Goal: Feedback & Contribution: Contribute content

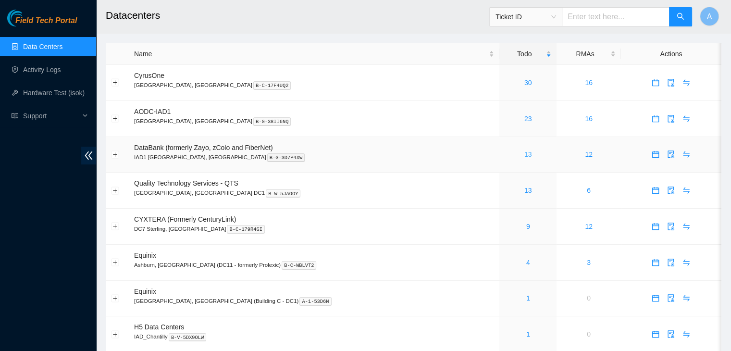
click at [525, 158] on link "13" at bounding box center [529, 155] width 8 height 8
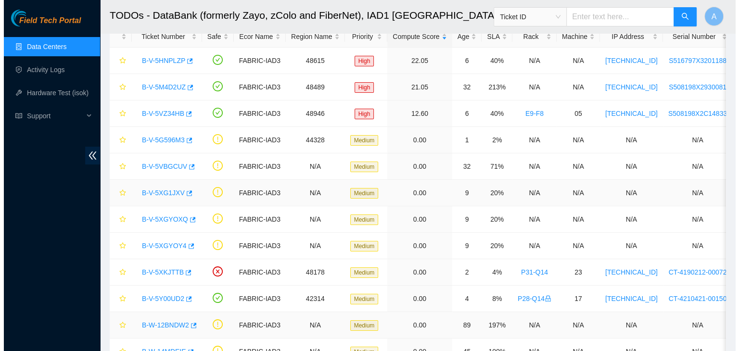
scroll to position [53, 0]
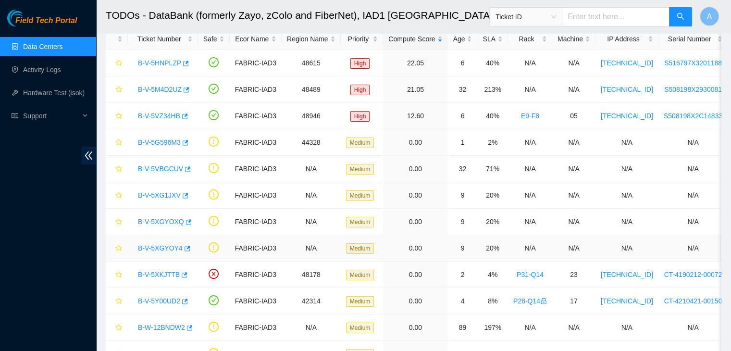
click at [171, 249] on link "B-V-5XGYOY4" at bounding box center [160, 248] width 45 height 8
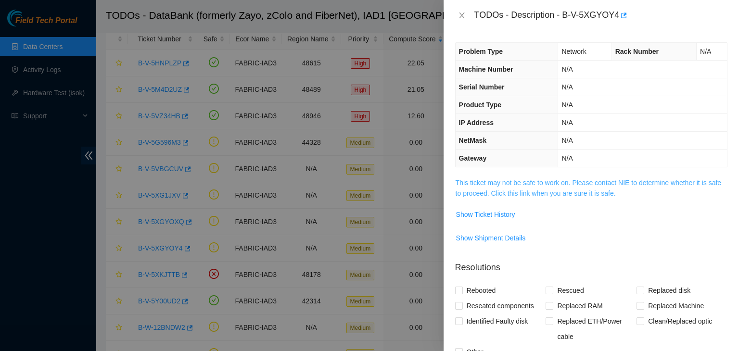
click at [479, 193] on link "This ticket may not be safe to work on. Please contact NIE to determine whether…" at bounding box center [587, 188] width 265 height 18
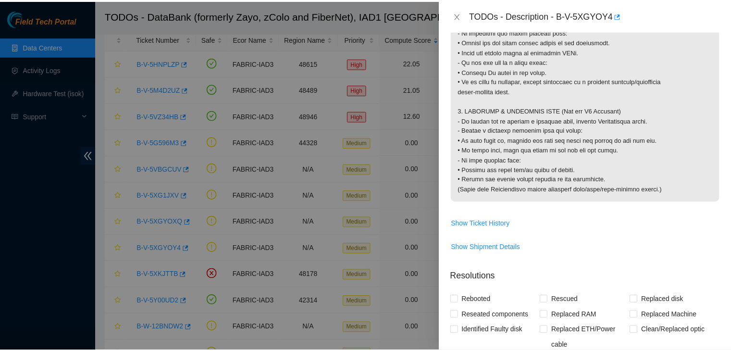
scroll to position [971, 0]
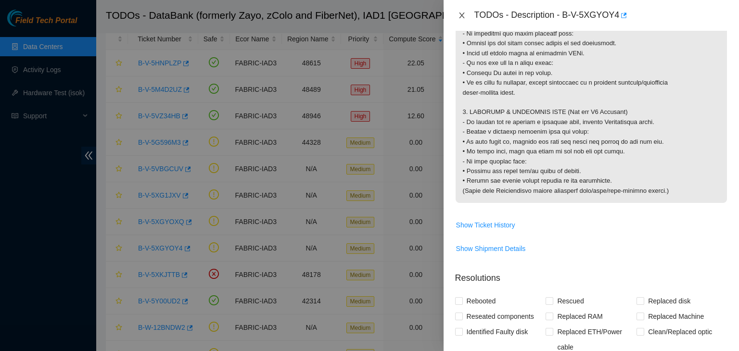
click at [460, 15] on icon "close" at bounding box center [462, 16] width 8 height 8
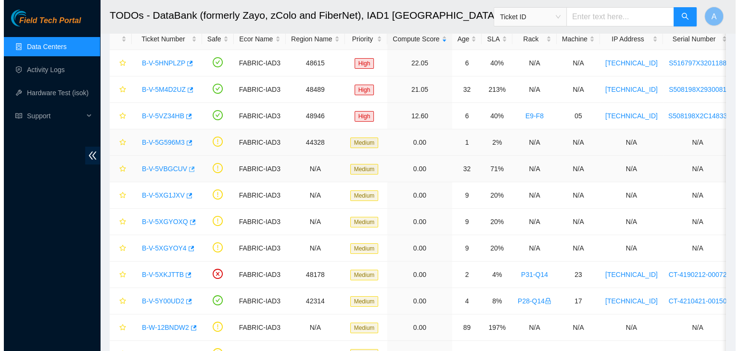
scroll to position [201, 0]
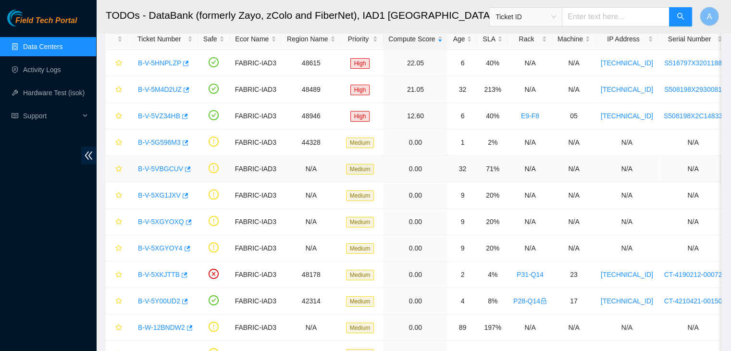
click at [159, 171] on link "B-V-5VBGCUV" at bounding box center [160, 169] width 45 height 8
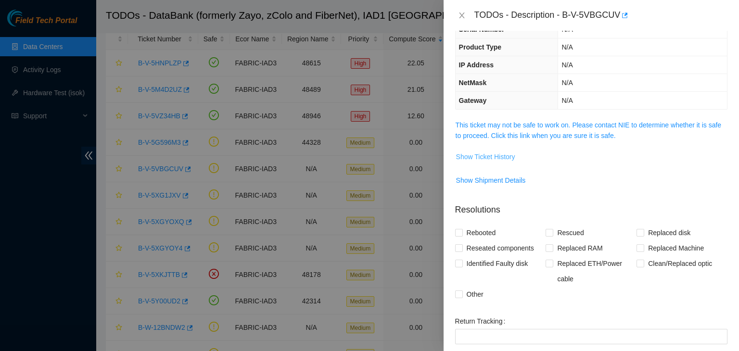
scroll to position [58, 0]
click at [496, 131] on link "This ticket may not be safe to work on. Please contact NIE to determine whether…" at bounding box center [587, 130] width 265 height 18
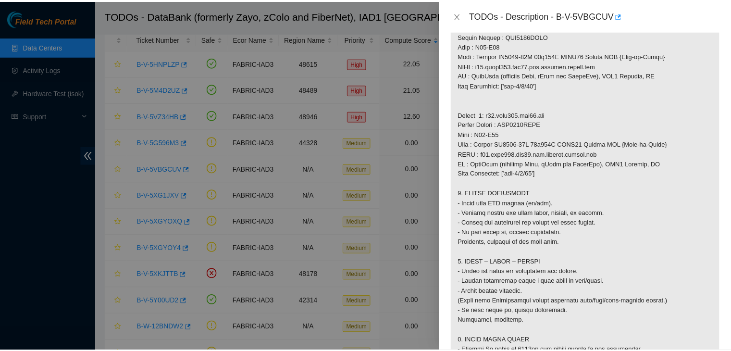
scroll to position [586, 0]
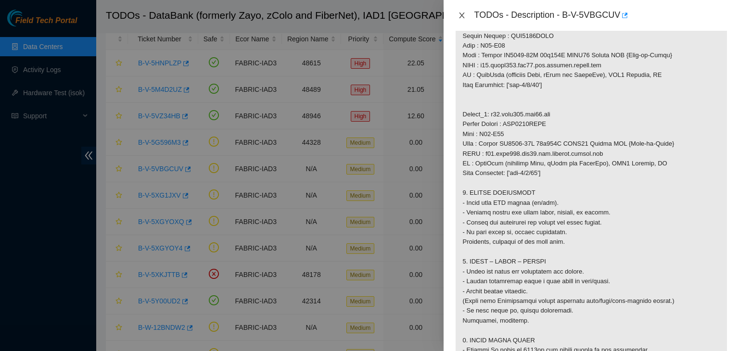
click at [464, 14] on icon "close" at bounding box center [462, 16] width 8 height 8
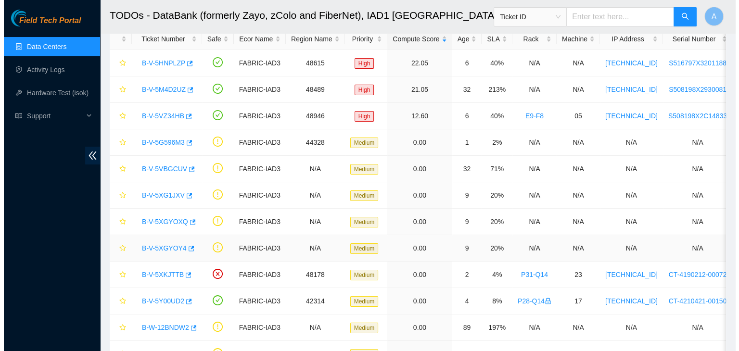
scroll to position [132, 0]
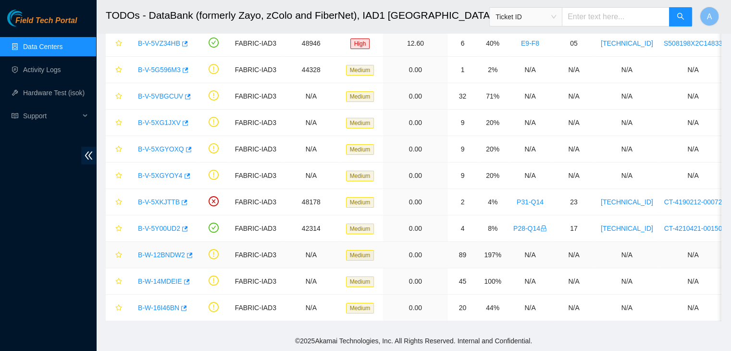
click at [170, 252] on link "B-W-12BNDW2" at bounding box center [161, 255] width 47 height 8
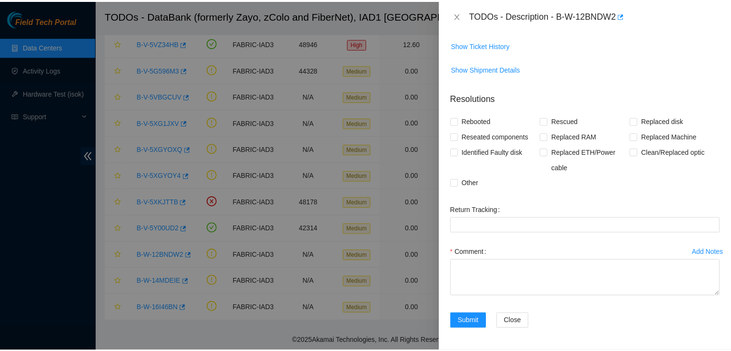
scroll to position [123, 0]
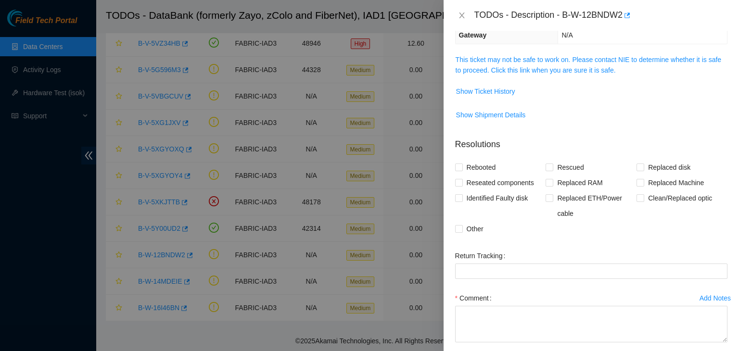
click at [532, 70] on link "This ticket may not be safe to work on. Please contact NIE to determine whether…" at bounding box center [587, 65] width 265 height 18
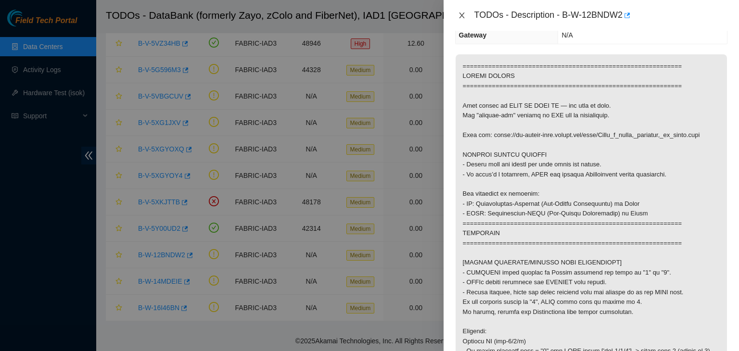
click at [456, 14] on button "Close" at bounding box center [461, 15] width 13 height 9
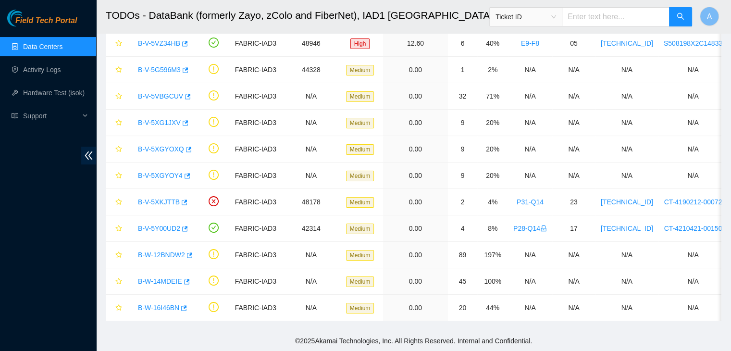
scroll to position [154, 0]
click at [63, 48] on link "Data Centers" at bounding box center [42, 47] width 39 height 8
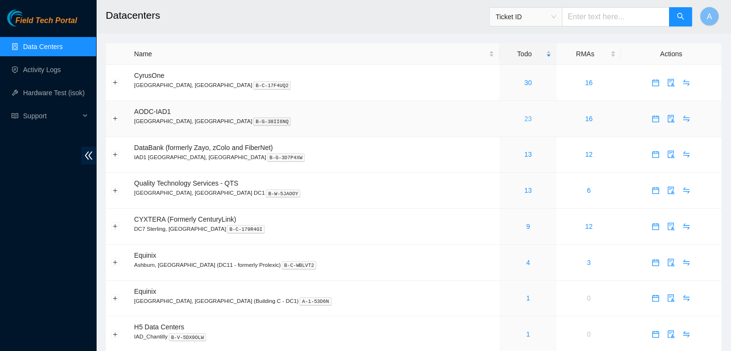
click at [525, 122] on link "23" at bounding box center [529, 119] width 8 height 8
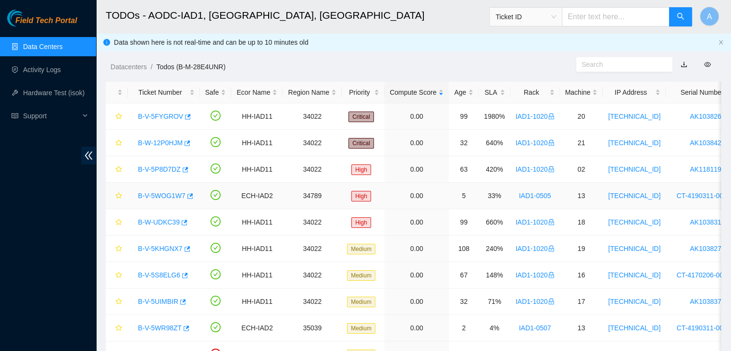
click at [170, 195] on link "B-V-5WOG1W7" at bounding box center [162, 196] width 48 height 8
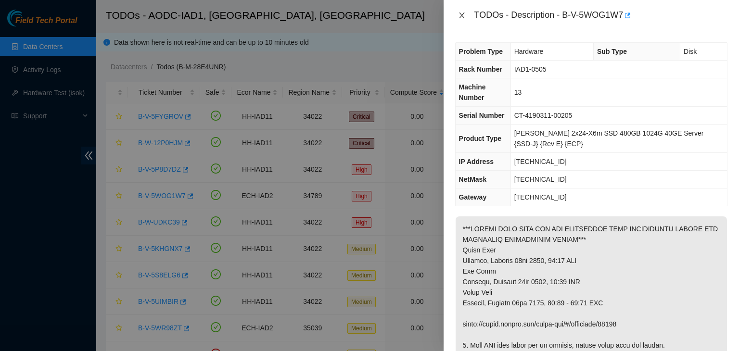
click at [465, 11] on button "Close" at bounding box center [461, 15] width 13 height 9
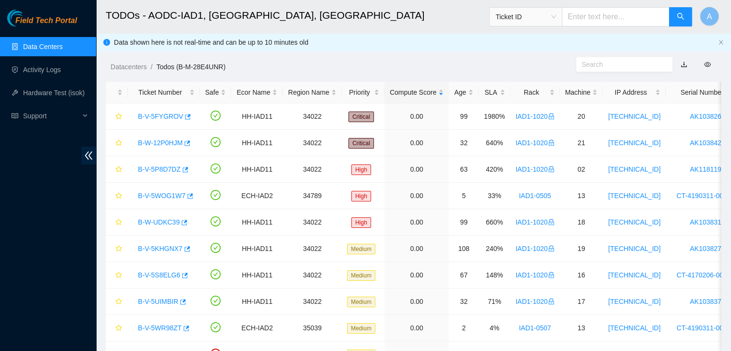
click at [60, 49] on link "Data Centers" at bounding box center [42, 47] width 39 height 8
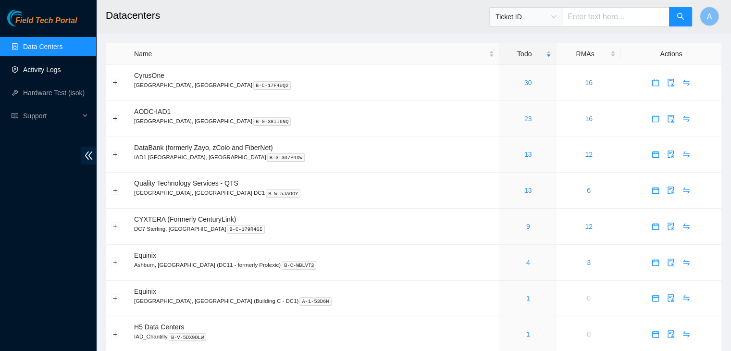
click at [61, 70] on link "Activity Logs" at bounding box center [42, 70] width 38 height 8
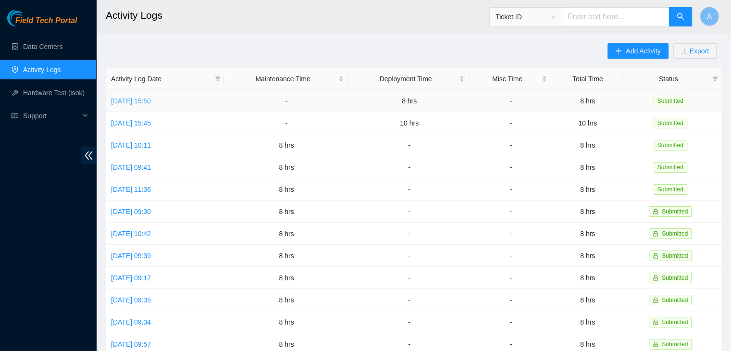
click at [151, 99] on link "Fri, 10 Oct 2025 15:50" at bounding box center [131, 101] width 40 height 8
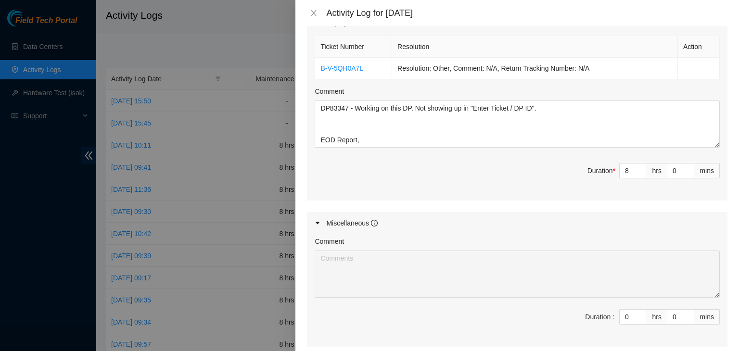
scroll to position [341, 0]
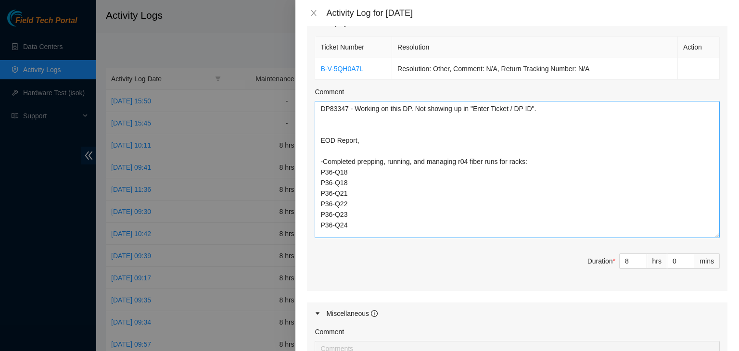
drag, startPoint x: 708, startPoint y: 144, endPoint x: 685, endPoint y: 251, distance: 108.9
click at [685, 238] on textarea "DP83347 - Working on this DP. Not showing up in "Enter Ticket / DP ID". EOD Rep…" at bounding box center [516, 169] width 405 height 137
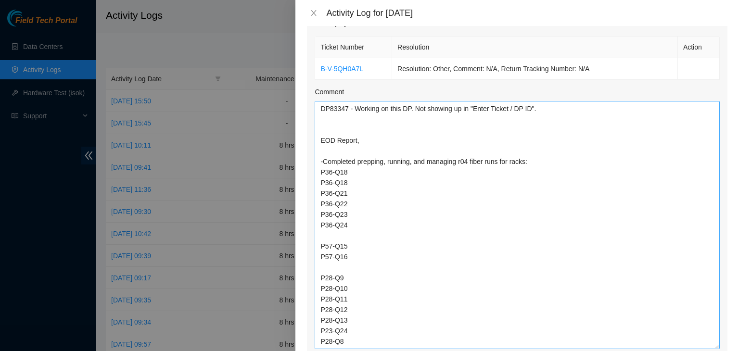
drag, startPoint x: 706, startPoint y: 249, endPoint x: 698, endPoint y: 343, distance: 94.6
click at [698, 343] on textarea "DP83347 - Working on this DP. Not showing up in "Enter Ticket / DP ID". EOD Rep…" at bounding box center [516, 225] width 405 height 248
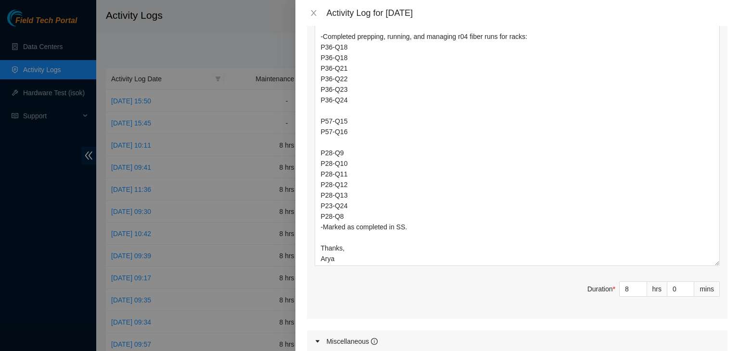
scroll to position [0, 0]
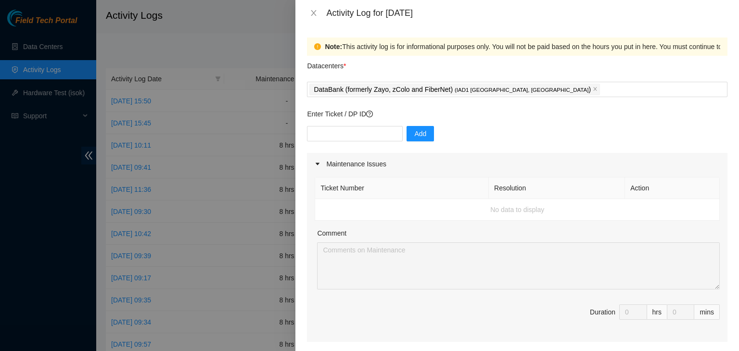
click at [0, 157] on div at bounding box center [369, 175] width 739 height 351
click at [373, 132] on input "text" at bounding box center [355, 133] width 96 height 15
paste input "DP83538"
type input "DP83538"
click at [415, 141] on button "Add" at bounding box center [419, 133] width 27 height 15
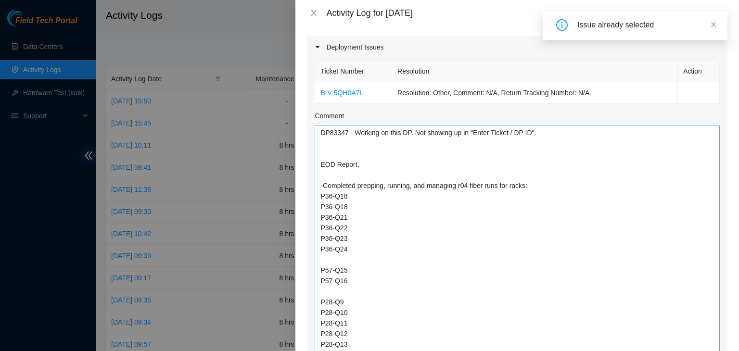
scroll to position [94, 0]
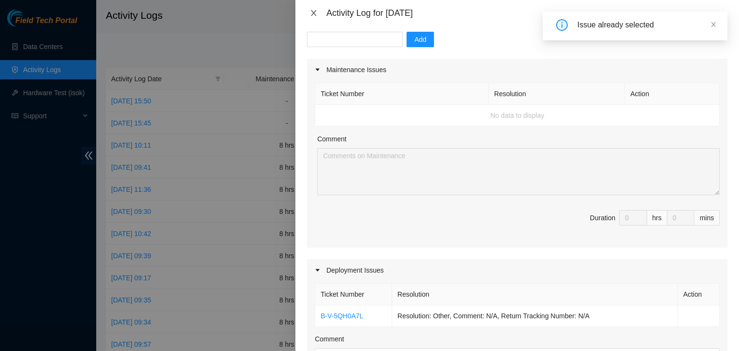
click at [314, 13] on icon "close" at bounding box center [313, 13] width 5 height 6
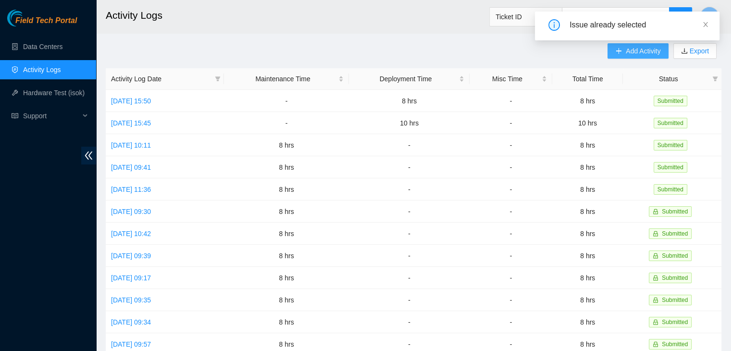
click at [614, 54] on button "Add Activity" at bounding box center [638, 50] width 61 height 15
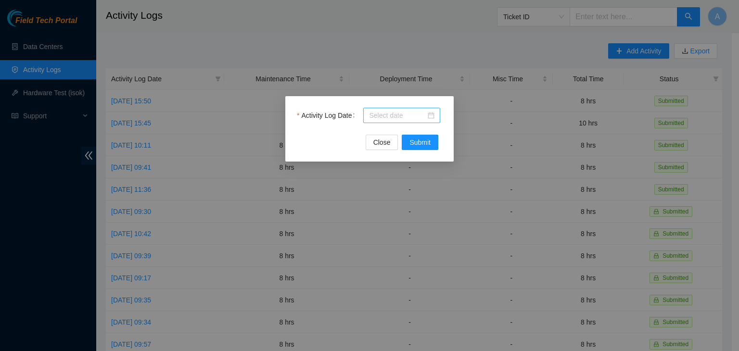
click at [435, 111] on div at bounding box center [401, 115] width 77 height 15
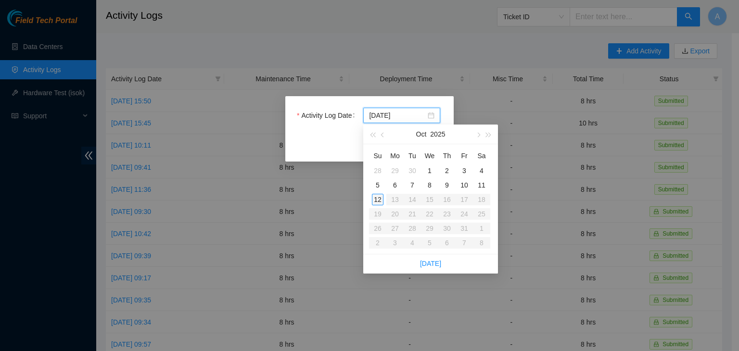
type input "2025-10-12"
click at [373, 198] on div "12" at bounding box center [378, 200] width 12 height 12
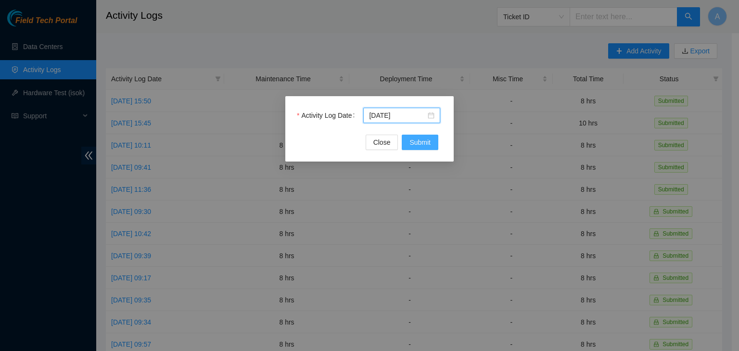
click at [419, 145] on span "Submit" at bounding box center [419, 142] width 21 height 11
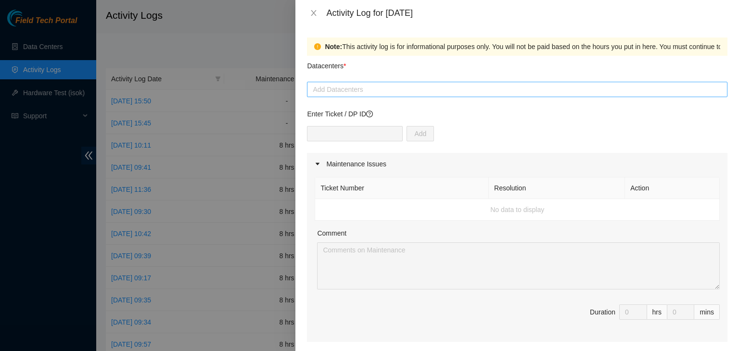
click at [432, 92] on div at bounding box center [516, 90] width 415 height 12
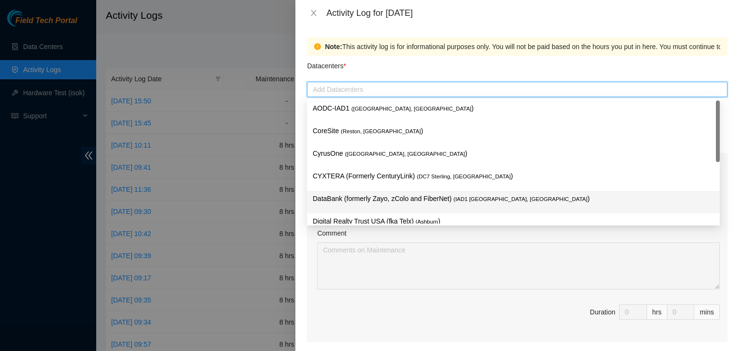
click at [410, 202] on p "DataBank (formerly Zayo, zColo and FiberNet) ( IAD1 Ashburn, VA )" at bounding box center [513, 198] width 401 height 11
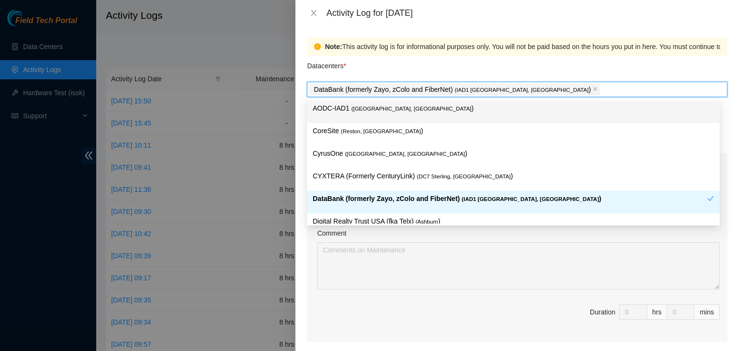
click at [412, 67] on div "Datacenters *" at bounding box center [517, 69] width 420 height 26
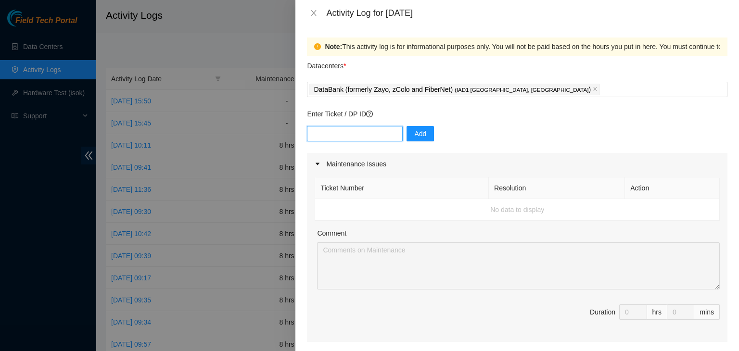
click at [364, 135] on input "text" at bounding box center [355, 133] width 96 height 15
paste input "DP83538"
type input "DP83538"
click at [414, 137] on span "Add" at bounding box center [420, 133] width 12 height 11
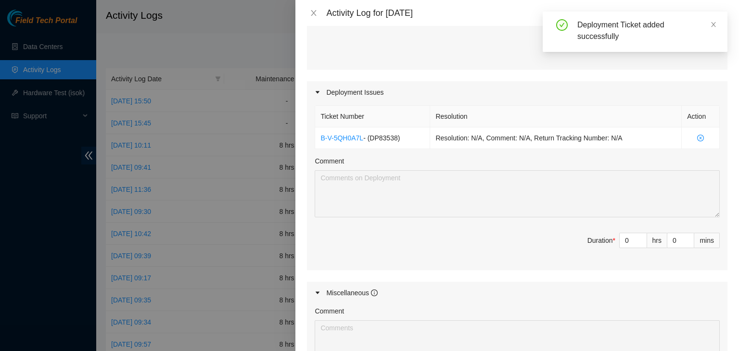
scroll to position [273, 0]
click at [619, 233] on input "0" at bounding box center [632, 240] width 27 height 14
type input "3"
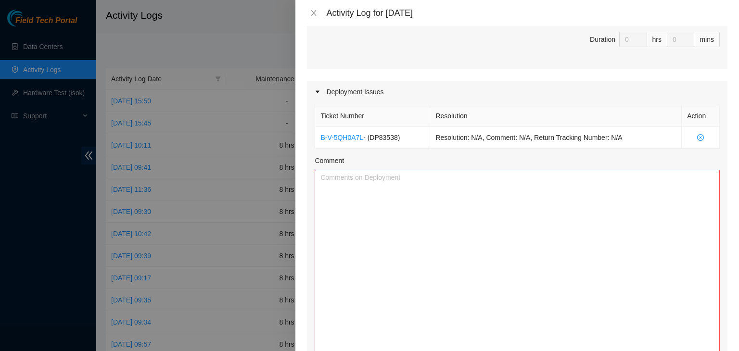
drag, startPoint x: 708, startPoint y: 213, endPoint x: 674, endPoint y: 373, distance: 163.2
click at [674, 351] on html "Field Tech Portal Data Centers Activity Logs Hardware Test (isok) Support Activ…" at bounding box center [369, 175] width 739 height 351
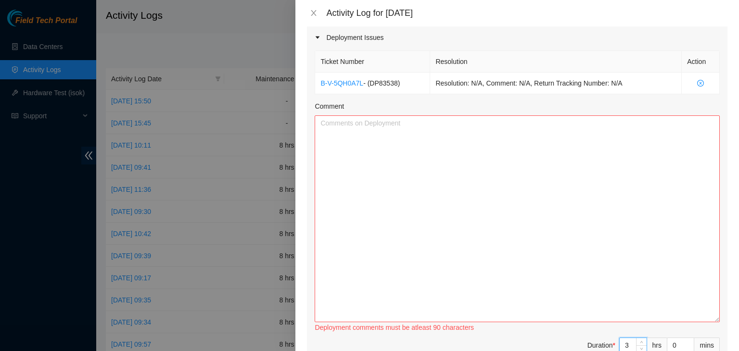
scroll to position [328, 0]
type input "3"
click at [445, 190] on textarea "Comment" at bounding box center [516, 217] width 405 height 207
paste textarea "EOD Report: -Prepped, ran, and managed fiber runs for r04 for racks P31-Q8 P31-…"
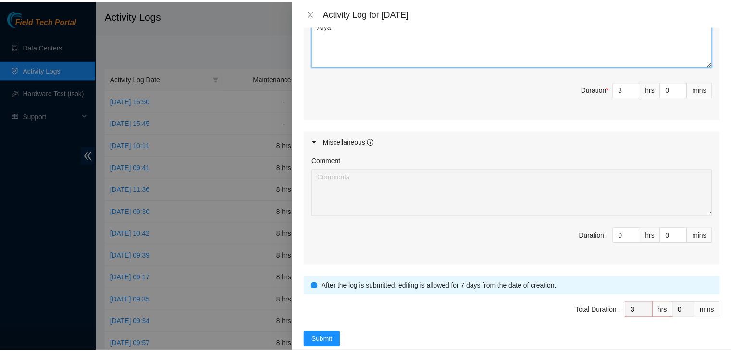
scroll to position [600, 0]
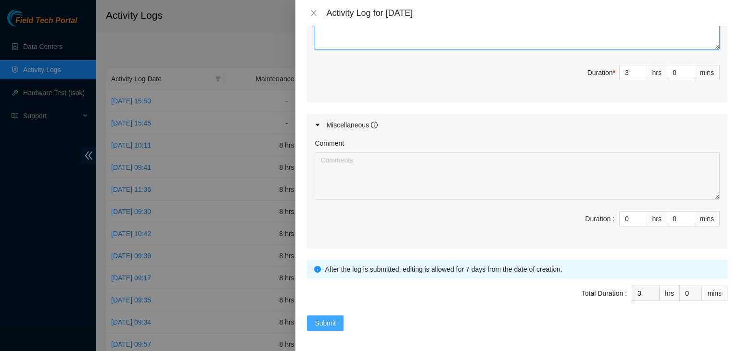
type textarea "EOD Report: -Prepped, ran, and managed fiber runs for r04 for racks P31-Q8 P31-…"
click at [333, 319] on span "Submit" at bounding box center [324, 323] width 21 height 11
